Goal: Task Accomplishment & Management: Manage account settings

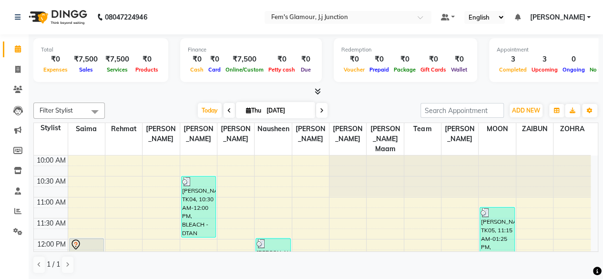
scroll to position [124, 0]
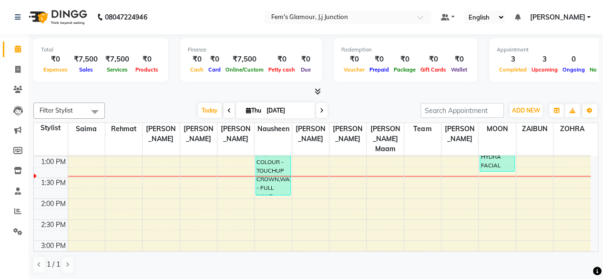
click at [320, 110] on icon at bounding box center [322, 111] width 4 height 6
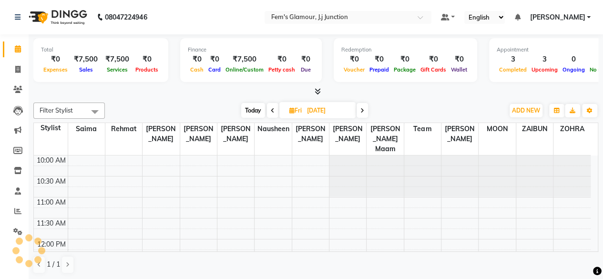
scroll to position [166, 0]
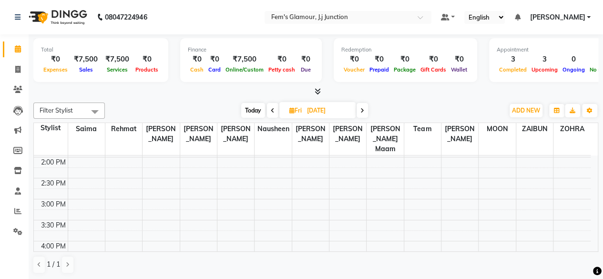
click at [364, 111] on span at bounding box center [362, 110] width 11 height 15
type input "[DATE]"
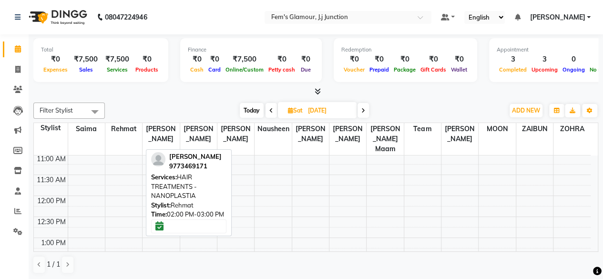
scroll to position [44, 0]
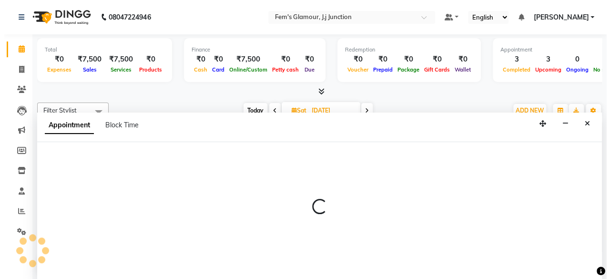
scroll to position [0, 0]
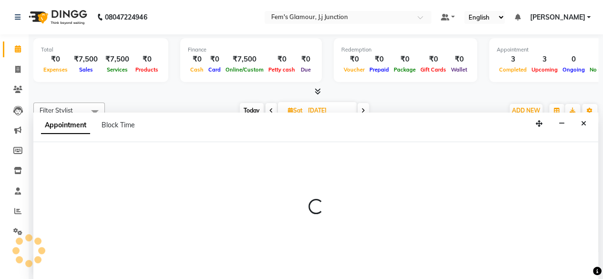
select select "21523"
select select "tentative"
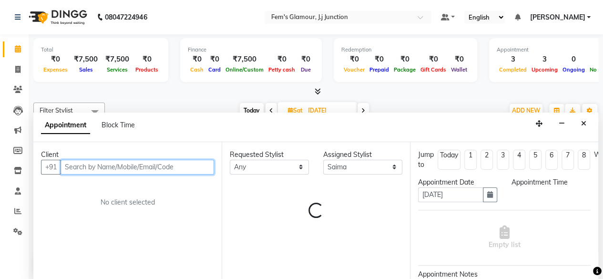
select select "720"
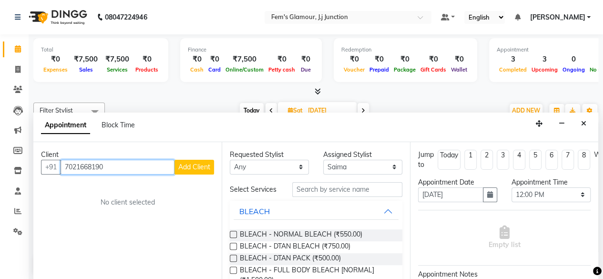
type input "7021668190"
click at [421, 79] on div "Redemption ₹0 Voucher ₹0 Prepaid ₹0 Package ₹0 Gift Cards ₹0 Wallet" at bounding box center [405, 60] width 143 height 44
click at [193, 167] on span "Add Client" at bounding box center [194, 167] width 32 height 9
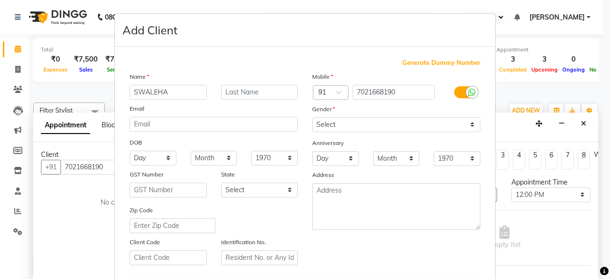
type input "SWALEHA"
click at [193, 167] on div "Name SWALEHA Email DOB Day 01 02 03 04 05 06 07 08 09 10 11 12 13 14 15 16 17 1…" at bounding box center [213, 168] width 183 height 194
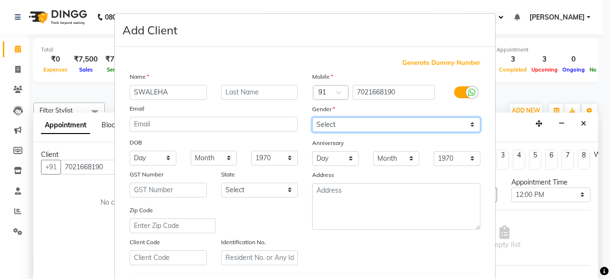
drag, startPoint x: 366, startPoint y: 123, endPoint x: 328, endPoint y: 159, distance: 51.6
click at [328, 159] on div "Mobile Country Code × 91 7021668190 Gender Select [DEMOGRAPHIC_DATA] [DEMOGRAPH…" at bounding box center [396, 168] width 183 height 194
select select "[DEMOGRAPHIC_DATA]"
click at [312, 117] on select "Select [DEMOGRAPHIC_DATA] [DEMOGRAPHIC_DATA] Other Prefer Not To Say" at bounding box center [396, 124] width 168 height 15
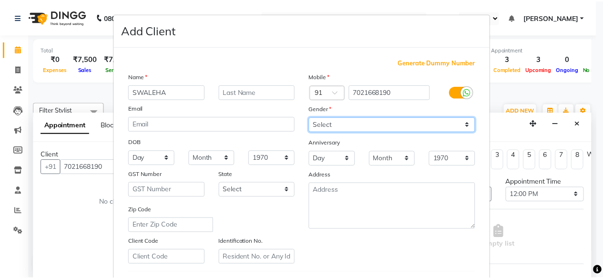
scroll to position [159, 0]
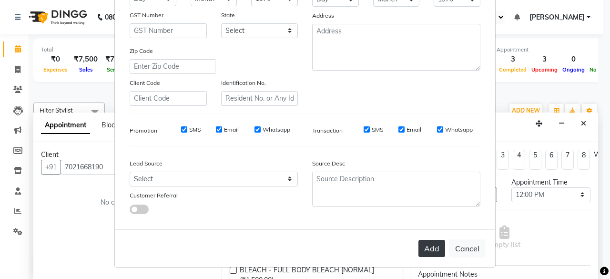
click at [427, 242] on button "Add" at bounding box center [431, 248] width 27 height 17
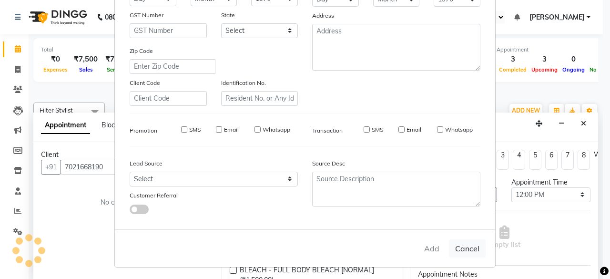
select select
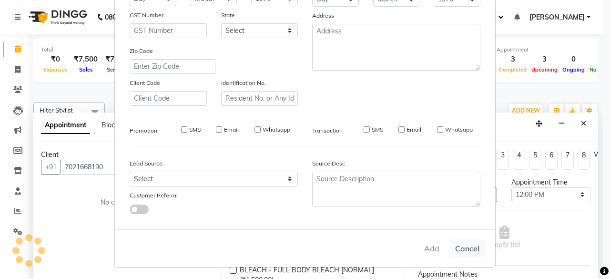
select select
checkbox input "false"
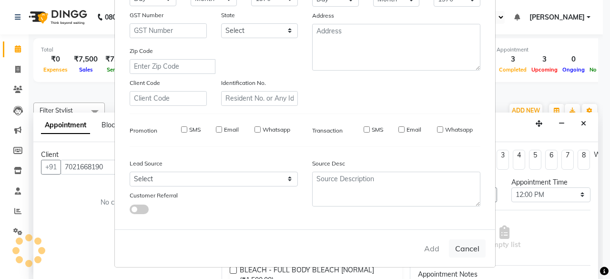
checkbox input "false"
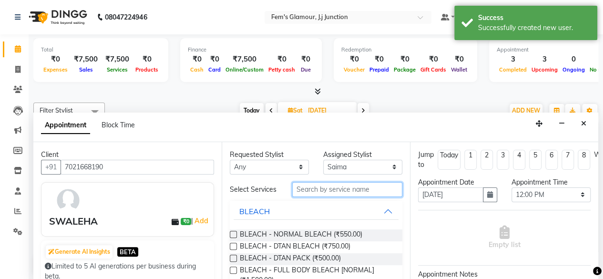
click at [342, 194] on input "text" at bounding box center [347, 189] width 110 height 15
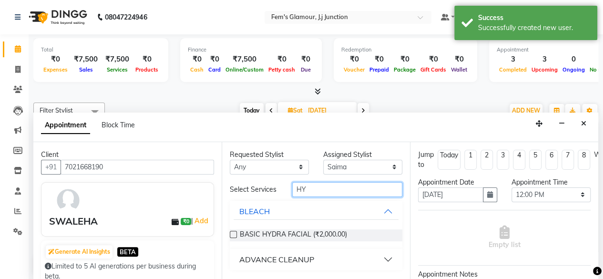
type input "H"
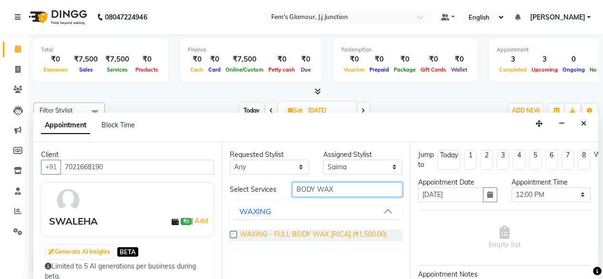
type input "BODY WAX"
click at [307, 237] on span "WAXING - FULL BODY WAX [RICA] (₹1,500.00)" at bounding box center [313, 235] width 147 height 12
checkbox input "false"
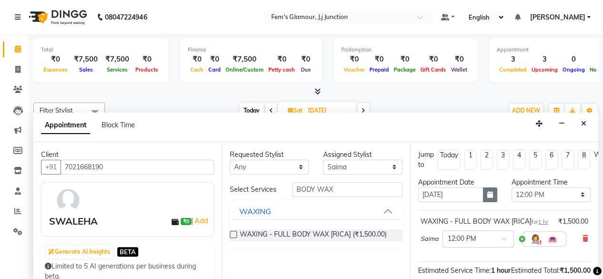
scroll to position [140, 0]
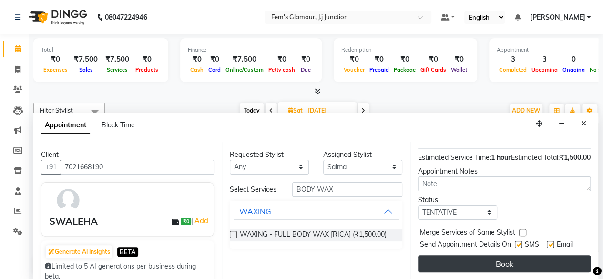
click at [471, 257] on button "Book" at bounding box center [504, 263] width 173 height 17
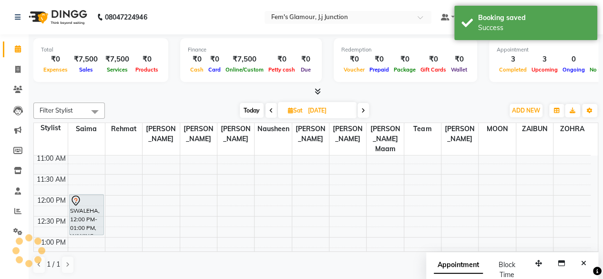
scroll to position [0, 0]
click at [245, 110] on span "Today" at bounding box center [252, 110] width 24 height 15
type input "[DATE]"
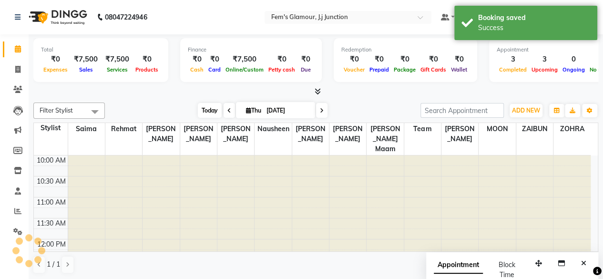
scroll to position [166, 0]
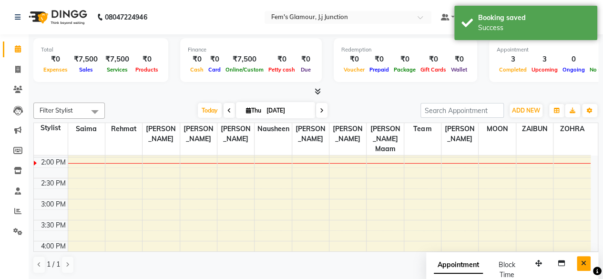
click at [584, 256] on button "Close" at bounding box center [584, 263] width 14 height 15
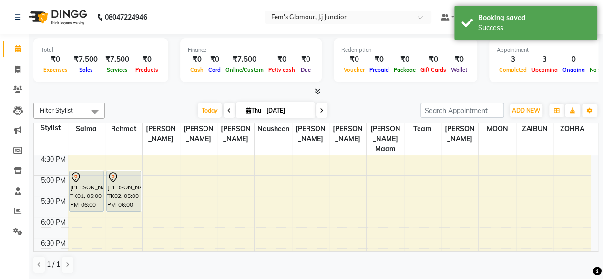
scroll to position [270, 0]
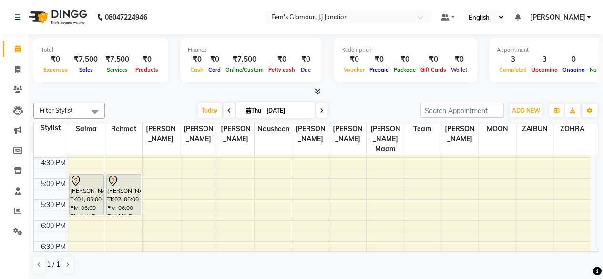
click at [396, 103] on div "[DATE] [DATE]" at bounding box center [263, 110] width 306 height 14
click at [208, 111] on span "Today" at bounding box center [210, 110] width 24 height 15
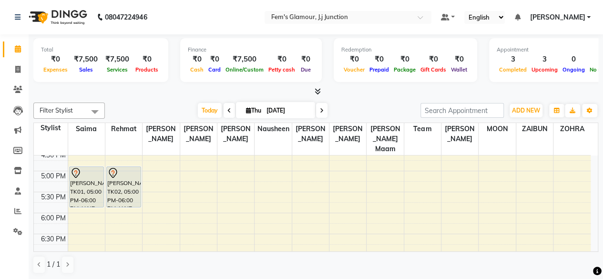
scroll to position [275, 0]
click at [15, 65] on span at bounding box center [18, 69] width 17 height 11
select select "4132"
select select "service"
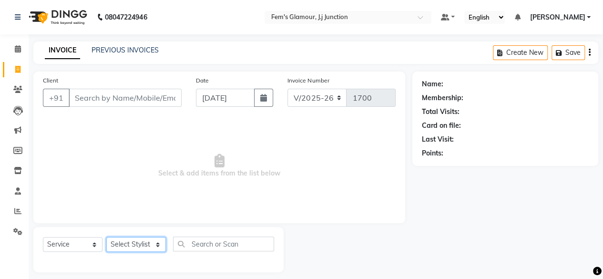
click at [126, 239] on select "Select Stylist fatima maam [PERSON_NAME] [PERSON_NAME] maam MOON Nagma Nasreen …" at bounding box center [136, 244] width 60 height 15
select select "21531"
click at [106, 237] on select "Select Stylist fatima maam [PERSON_NAME] [PERSON_NAME] maam MOON Nagma Nasreen …" at bounding box center [136, 244] width 60 height 15
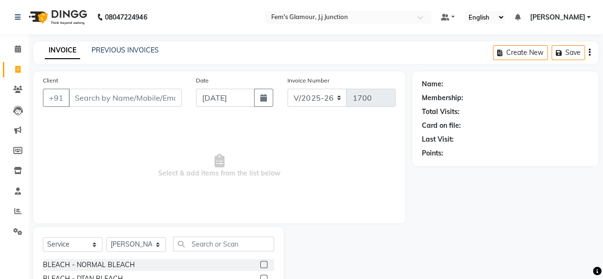
click at [214, 251] on div "Select Service Product Membership Package Voucher Prepaid Gift Card Select Styl…" at bounding box center [158, 247] width 231 height 22
click at [215, 246] on input "text" at bounding box center [223, 243] width 101 height 15
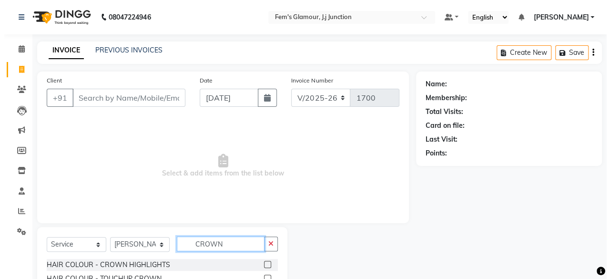
scroll to position [35, 0]
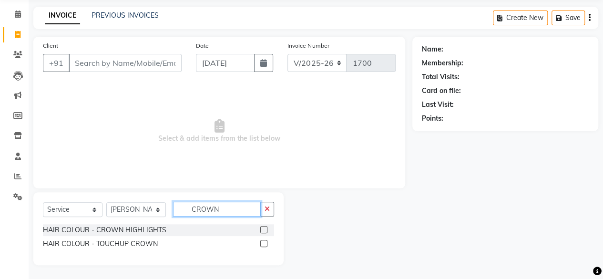
type input "CROWN"
click at [264, 243] on label at bounding box center [263, 243] width 7 height 7
click at [264, 243] on input "checkbox" at bounding box center [263, 244] width 6 height 6
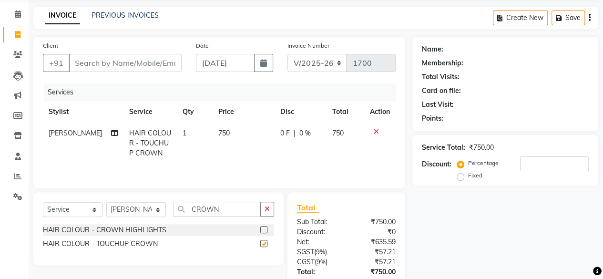
checkbox input "false"
click at [218, 134] on span "750" at bounding box center [223, 133] width 11 height 9
select select "21531"
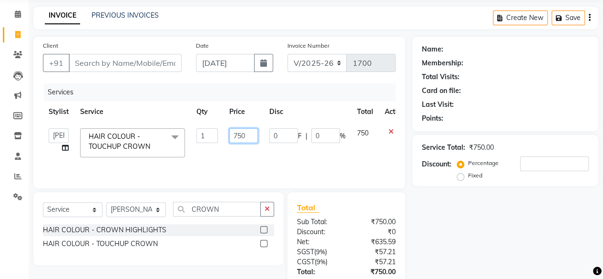
click at [237, 139] on input "750" at bounding box center [243, 135] width 29 height 15
type input "950"
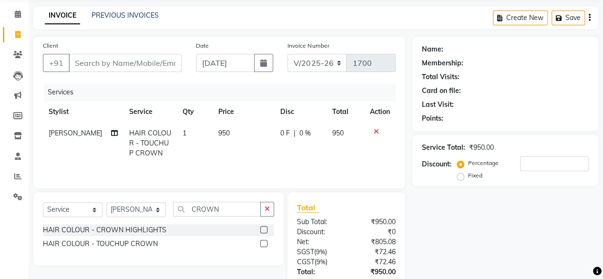
click at [296, 170] on div "Services Stylist Service Qty Price Disc Total Action [PERSON_NAME] HAIR COLOUR …" at bounding box center [219, 130] width 353 height 95
click at [239, 207] on input "CROWN" at bounding box center [217, 209] width 88 height 15
type input "C"
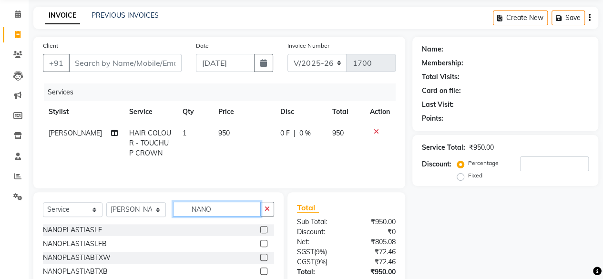
type input "NANO"
click at [260, 228] on label at bounding box center [263, 229] width 7 height 7
click at [260, 228] on input "checkbox" at bounding box center [263, 230] width 6 height 6
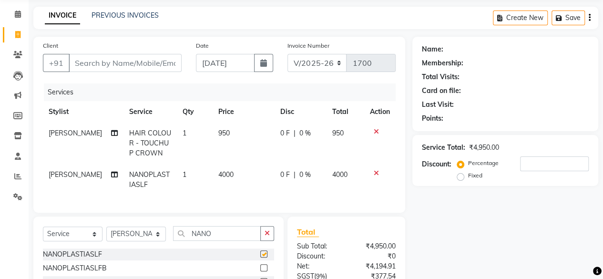
checkbox input "false"
click at [218, 173] on span "4000" at bounding box center [225, 174] width 15 height 9
select select "21531"
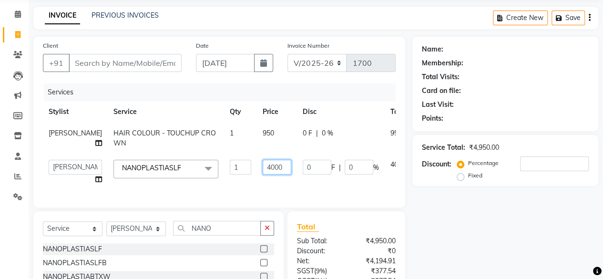
click at [263, 167] on input "4000" at bounding box center [277, 167] width 29 height 15
type input "3500"
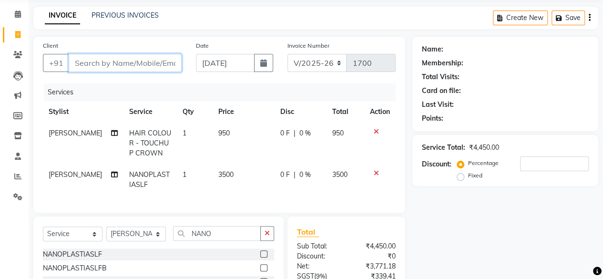
click at [179, 61] on input "Client" at bounding box center [125, 63] width 113 height 18
type input "9"
type input "0"
type input "9773462023"
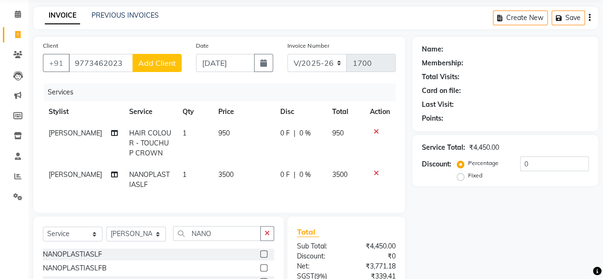
click at [171, 61] on span "Add Client" at bounding box center [157, 63] width 38 height 10
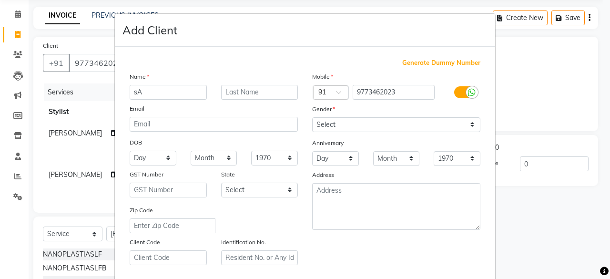
type input "s"
type input "Sayeda"
click at [245, 90] on input "text" at bounding box center [259, 92] width 77 height 15
type input "G"
type input "Funjani"
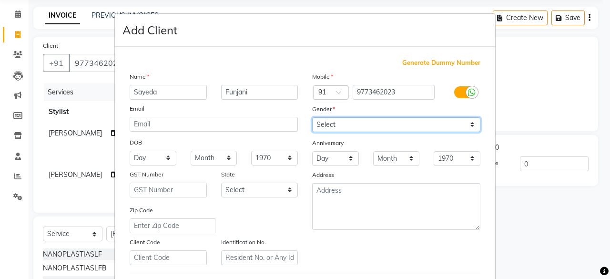
click at [334, 128] on select "Select [DEMOGRAPHIC_DATA] [DEMOGRAPHIC_DATA] Other Prefer Not To Say" at bounding box center [396, 124] width 168 height 15
select select "[DEMOGRAPHIC_DATA]"
click at [312, 117] on select "Select [DEMOGRAPHIC_DATA] [DEMOGRAPHIC_DATA] Other Prefer Not To Say" at bounding box center [396, 124] width 168 height 15
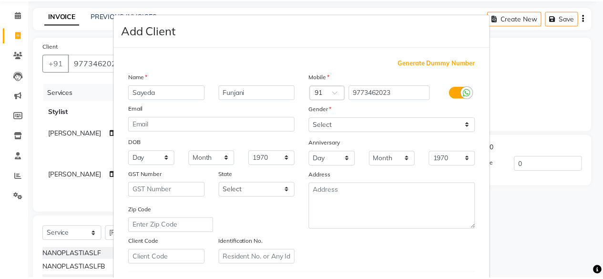
scroll to position [159, 0]
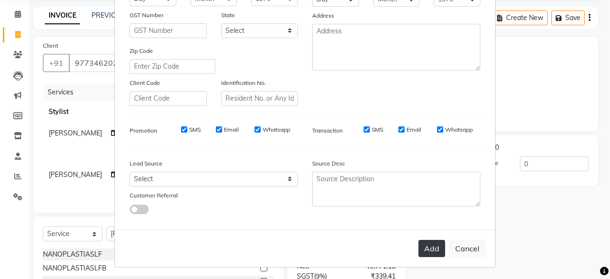
click at [429, 242] on button "Add" at bounding box center [431, 248] width 27 height 17
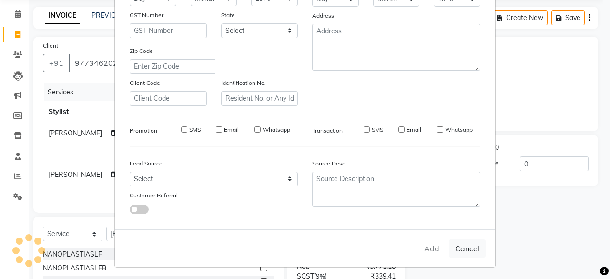
select select
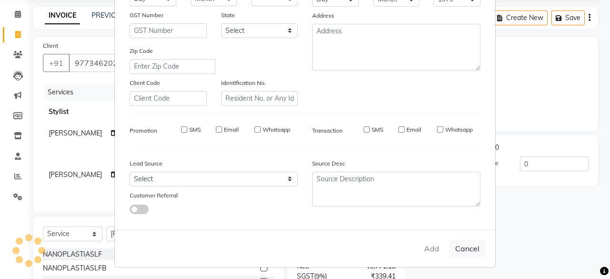
select select
checkbox input "false"
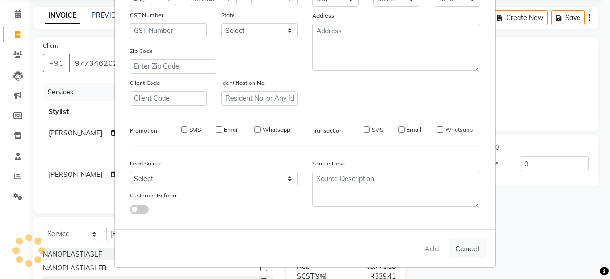
checkbox input "false"
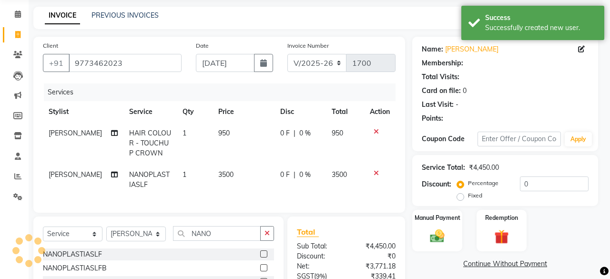
type input "2"
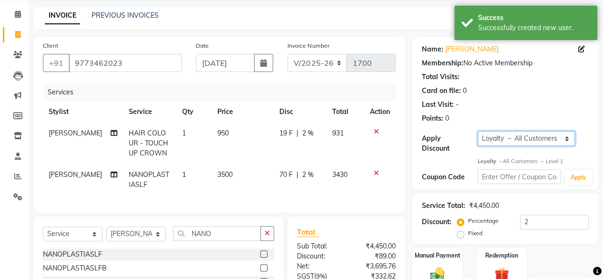
click at [505, 138] on select "Select Loyalty → All Customers → Level 1" at bounding box center [526, 138] width 97 height 15
select select "0:"
click at [478, 131] on select "Select Loyalty → All Customers → Level 1" at bounding box center [526, 138] width 97 height 15
type input "0"
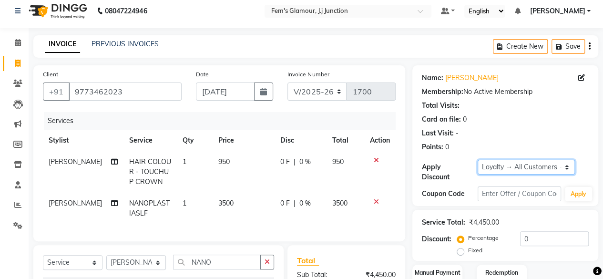
scroll to position [134, 0]
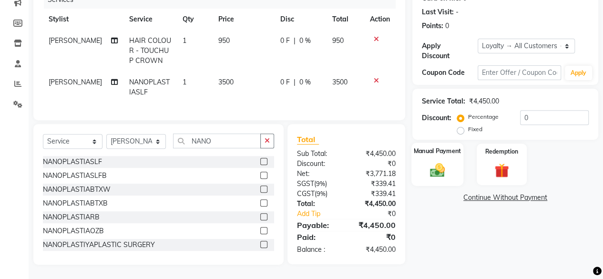
click at [446, 161] on img at bounding box center [437, 169] width 24 height 17
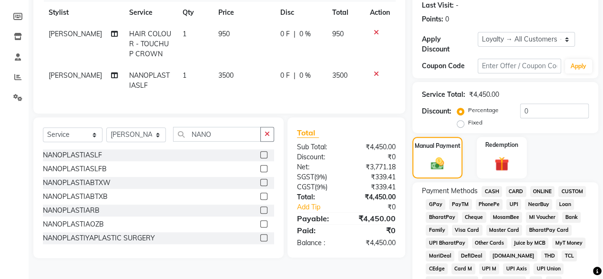
click at [495, 193] on span "CASH" at bounding box center [491, 191] width 20 height 11
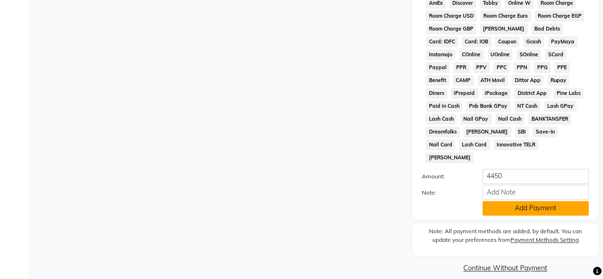
click at [536, 202] on button "Add Payment" at bounding box center [535, 208] width 106 height 15
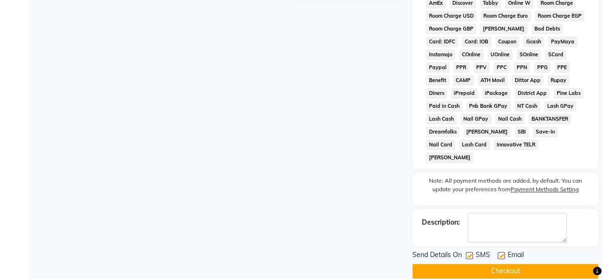
click at [529, 264] on button "Checkout" at bounding box center [505, 271] width 186 height 15
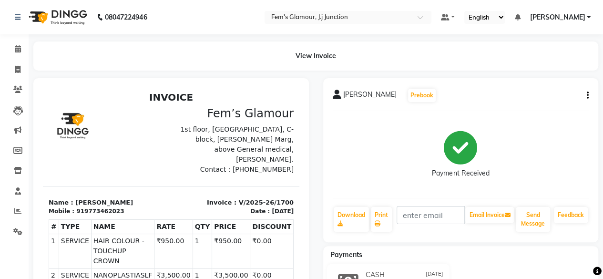
click at [587, 95] on icon "button" at bounding box center [588, 95] width 2 height 0
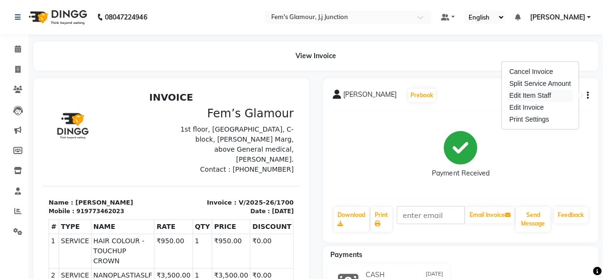
click at [543, 94] on div "Edit Item Staff" at bounding box center [539, 96] width 65 height 12
select select
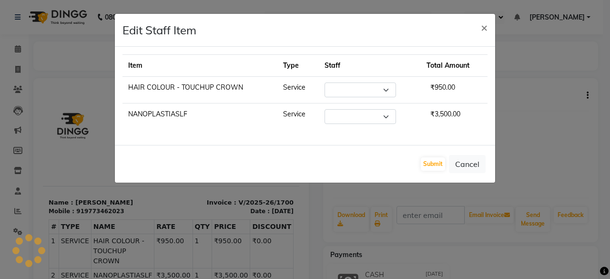
select select "21531"
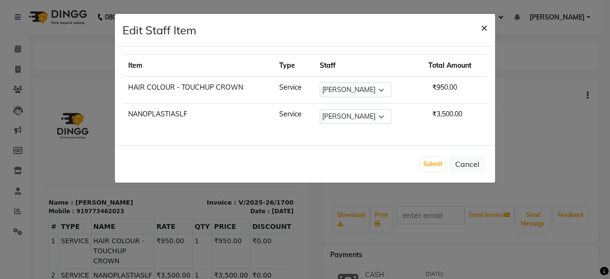
click at [481, 24] on span "×" at bounding box center [484, 27] width 7 height 14
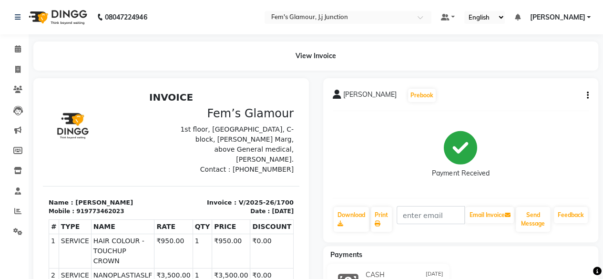
click at [587, 96] on icon "button" at bounding box center [588, 95] width 2 height 0
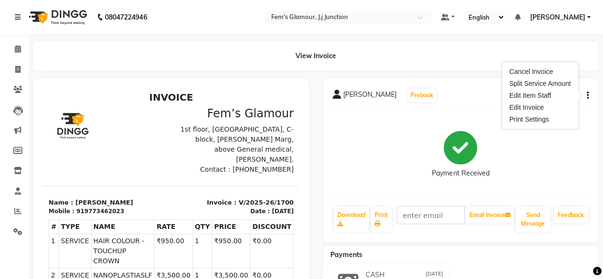
click at [587, 96] on icon "button" at bounding box center [588, 95] width 2 height 0
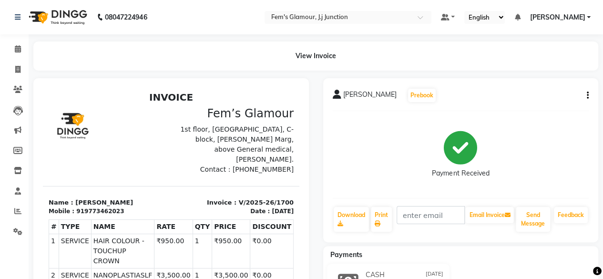
click at [589, 93] on div "[PERSON_NAME] Prebook Payment Received Download Print Email Invoice Send Messag…" at bounding box center [460, 160] width 275 height 164
click at [587, 96] on icon "button" at bounding box center [588, 95] width 2 height 0
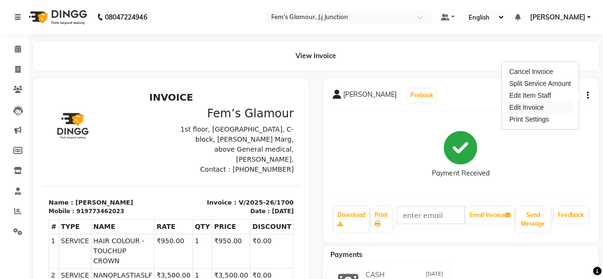
click at [543, 106] on div "Edit Invoice" at bounding box center [539, 108] width 65 height 12
select select "service"
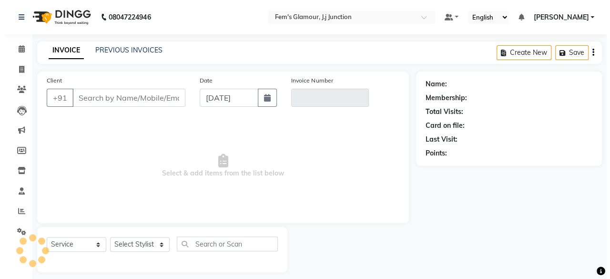
scroll to position [7, 0]
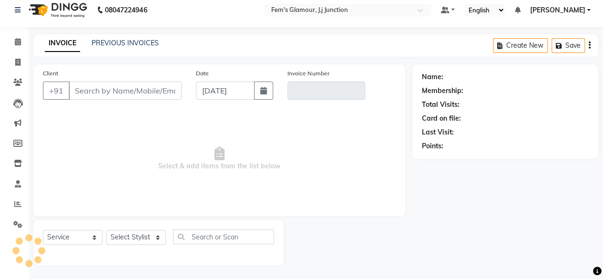
type input "9773462023"
type input "V/2025-26/1700"
select select "1: Object"
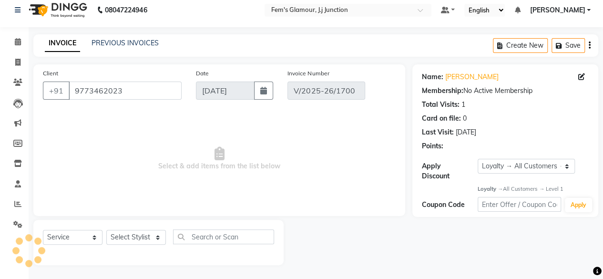
select select "select"
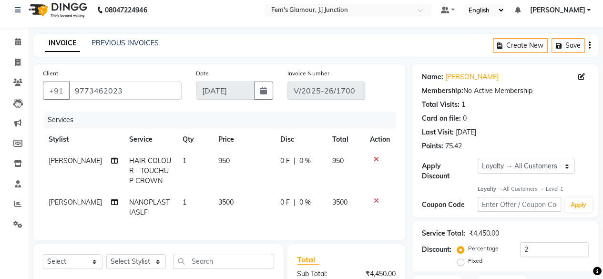
click at [577, 74] on div "Name: [PERSON_NAME]" at bounding box center [505, 77] width 167 height 10
click at [581, 75] on icon at bounding box center [581, 76] width 7 height 7
select select "[DEMOGRAPHIC_DATA]"
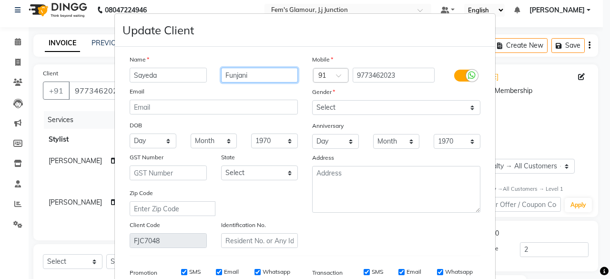
click at [226, 76] on input "Funjani" at bounding box center [259, 75] width 77 height 15
type input "[PERSON_NAME]"
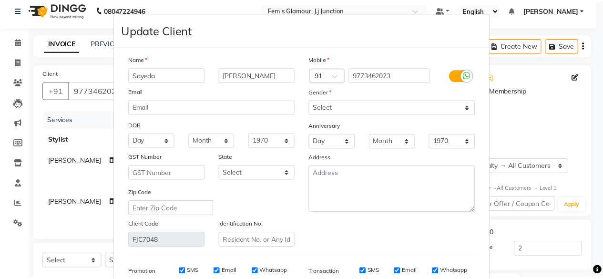
scroll to position [143, 0]
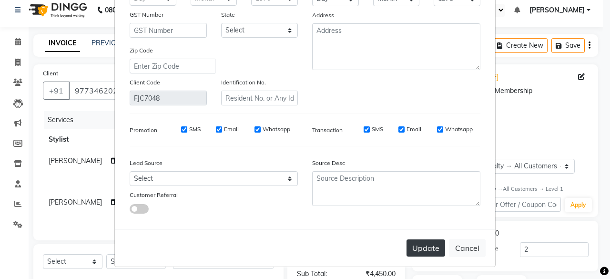
click at [419, 251] on button "Update" at bounding box center [426, 247] width 39 height 17
select select
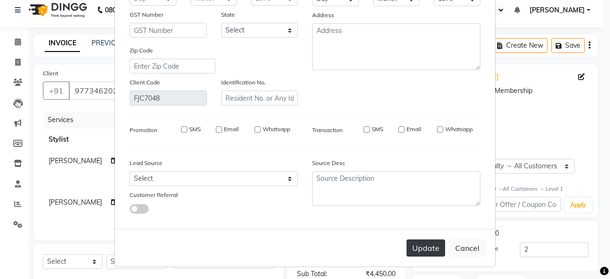
select select
checkbox input "false"
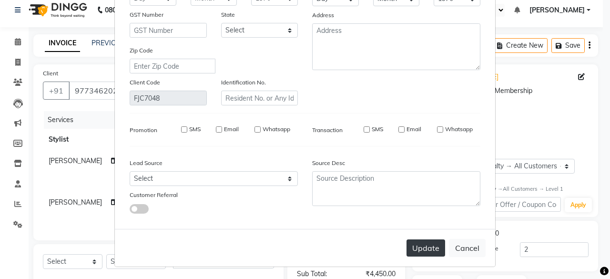
checkbox input "false"
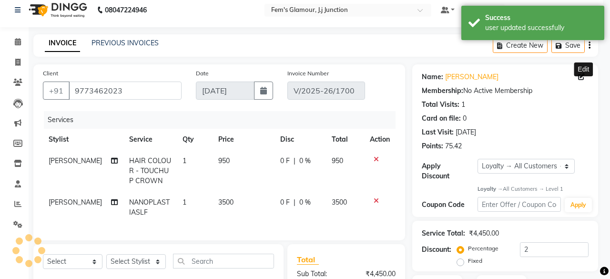
select select "1: Object"
type input "2"
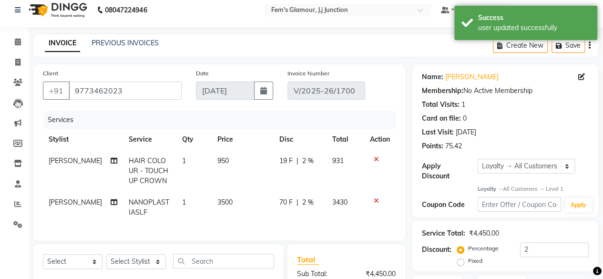
scroll to position [252, 0]
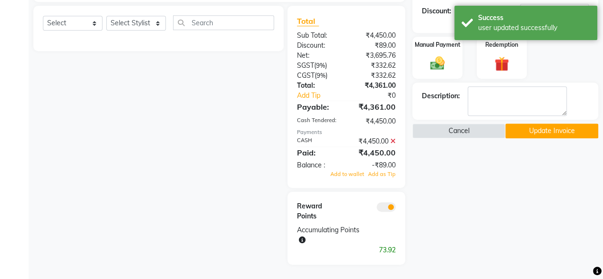
click at [546, 123] on button "Update Invoice" at bounding box center [551, 130] width 93 height 15
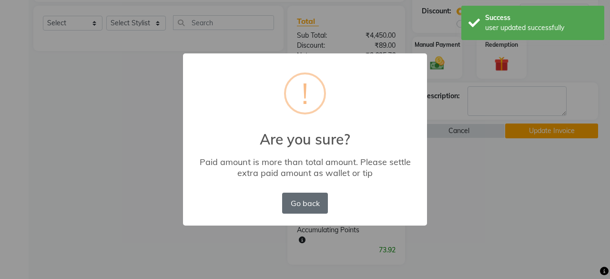
click at [311, 199] on button "Go back" at bounding box center [305, 203] width 46 height 21
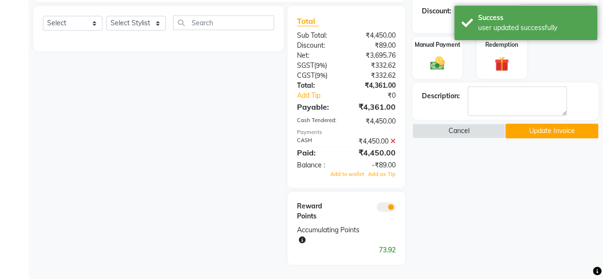
scroll to position [110, 0]
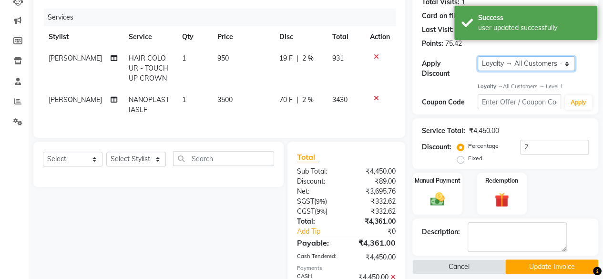
drag, startPoint x: 539, startPoint y: 62, endPoint x: 538, endPoint y: 76, distance: 13.4
click at [538, 76] on div "Apply Discount Select Loyalty → All Customers → Level 1" at bounding box center [505, 67] width 167 height 22
select select "0:"
click at [478, 56] on select "Select Loyalty → All Customers → Level 1" at bounding box center [526, 63] width 97 height 15
type input "0"
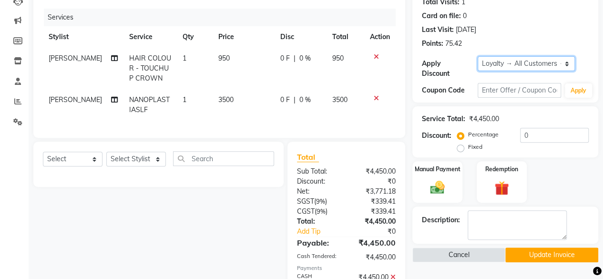
scroll to position [244, 0]
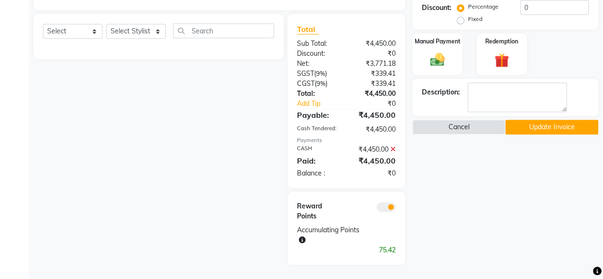
click at [578, 124] on button "Update Invoice" at bounding box center [551, 127] width 93 height 15
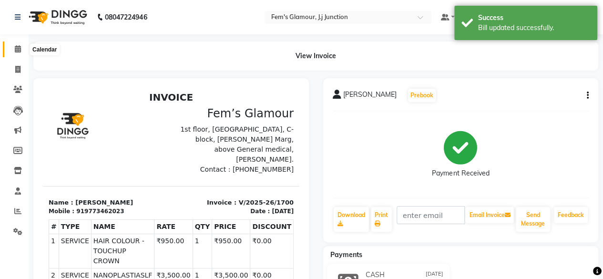
click at [12, 51] on span at bounding box center [18, 49] width 17 height 11
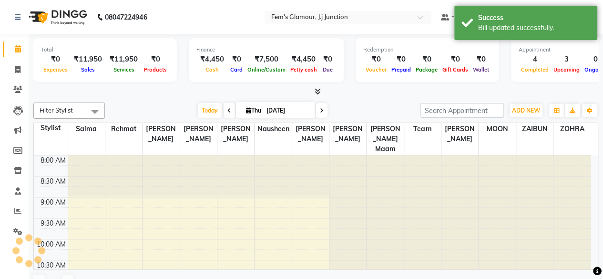
scroll to position [248, 0]
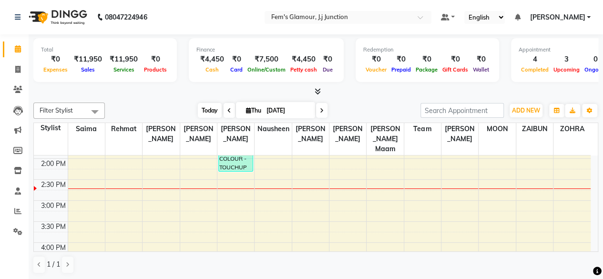
click at [209, 106] on span "Today" at bounding box center [210, 110] width 24 height 15
